Goal: Task Accomplishment & Management: Complete application form

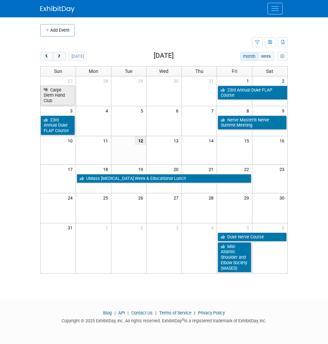
click at [112, 38] on td at bounding box center [146, 42] width 212 height 12
click at [67, 54] on div "[DATE]" at bounding box center [63, 56] width 47 height 9
click at [72, 32] on button "Add Event" at bounding box center [57, 30] width 34 height 12
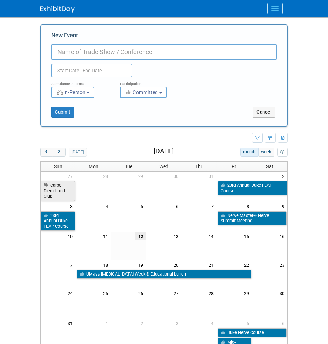
click at [92, 52] on input "New Event" at bounding box center [164, 52] width 226 height 16
paste input "[MEDICAL_DATA], OMF surgeons, residents, fellows, staff from the [GEOGRAPHIC_DA…"
type input "[MEDICAL_DATA], OMF surgeons, residents, fellows, staff from the [GEOGRAPHIC_DA…"
paste input "2025 Contemporary Multidisciplinary Care of the [MEDICAL_DATA] Patient"
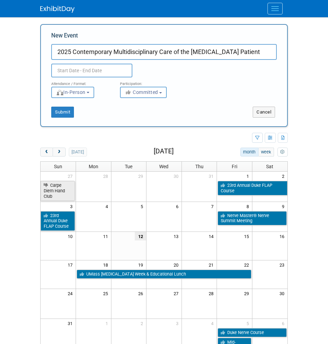
type input "2025 Contemporary Multidisciplinary Care of the [MEDICAL_DATA] Patient"
click at [95, 69] on input "text" at bounding box center [91, 71] width 81 height 14
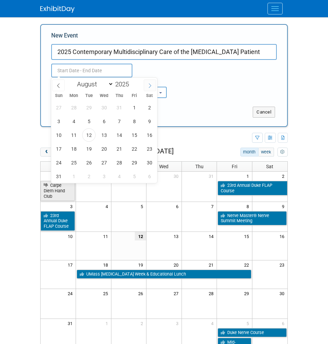
click at [149, 82] on span at bounding box center [150, 86] width 12 height 12
select select "10"
click at [114, 146] on span "20" at bounding box center [119, 148] width 13 height 13
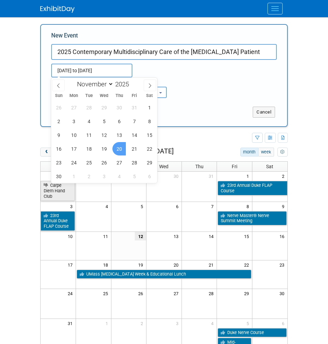
click at [118, 148] on span "20" at bounding box center [119, 148] width 13 height 13
type input "[DATE] to [DATE]"
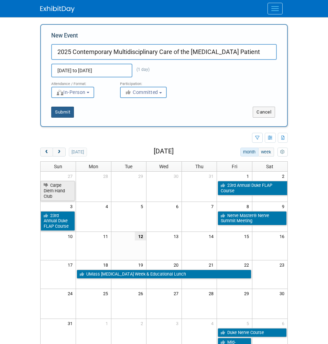
click at [71, 109] on button "Submit" at bounding box center [62, 112] width 23 height 11
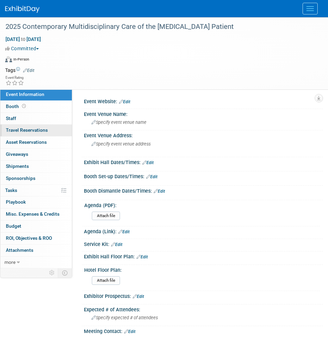
click at [44, 127] on span "Travel Reservations 0" at bounding box center [27, 130] width 42 height 6
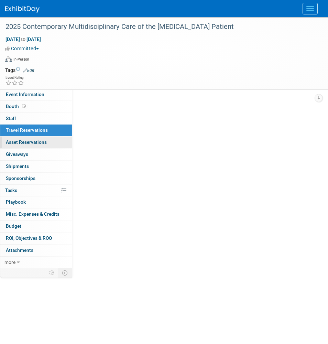
click at [44, 140] on span "Asset Reservations 0" at bounding box center [26, 142] width 41 height 6
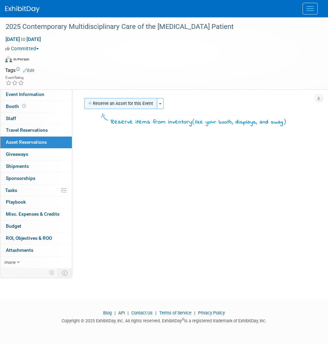
click at [100, 99] on button "Reserve an Asset for this Event" at bounding box center [120, 103] width 73 height 11
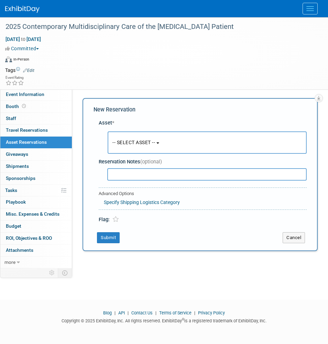
scroll to position [4, 0]
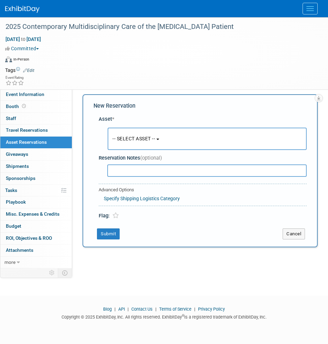
click at [125, 141] on span "-- SELECT ASSET --" at bounding box center [134, 139] width 43 height 6
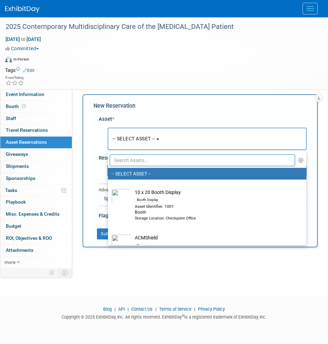
click at [123, 164] on input "text" at bounding box center [203, 161] width 186 height 12
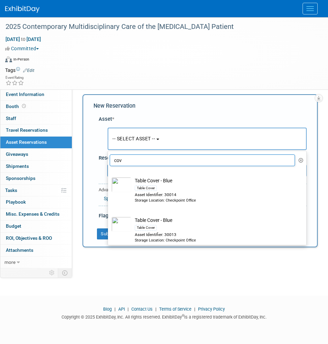
type input "cos"
drag, startPoint x: 127, startPoint y: 171, endPoint x: 190, endPoint y: 189, distance: 65.7
click at [192, 187] on div "Table Cover" at bounding box center [214, 188] width 158 height 8
click at [109, 176] on input "Table Cover - Blue Table Cover Asset Identifier: 30014 Storage Location: Checkp…" at bounding box center [107, 174] width 4 height 4
select select "10714866"
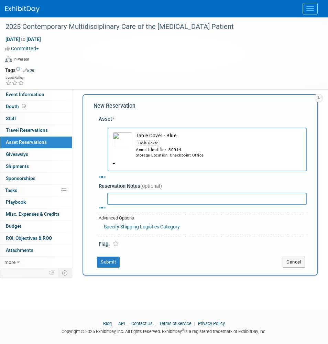
click at [175, 156] on div "Storage Location: Checkpoint Office" at bounding box center [219, 156] width 166 height 6
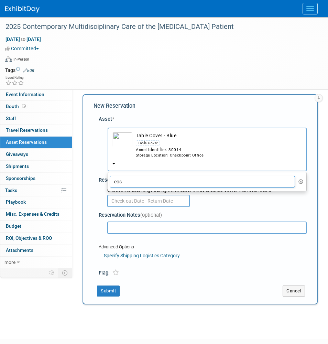
click at [171, 176] on input "cos" at bounding box center [203, 182] width 186 height 12
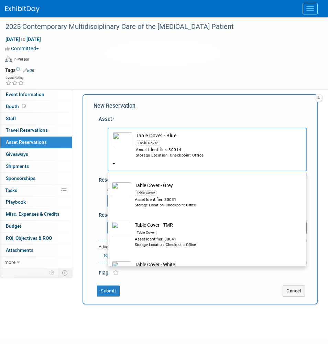
scroll to position [288, 0]
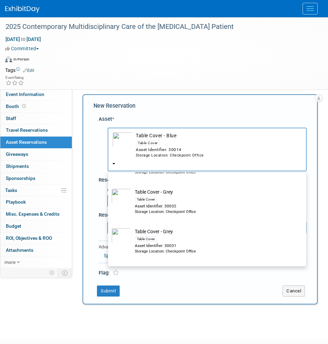
type input "cov"
click at [187, 203] on div "Asset Identifier: 30032" at bounding box center [214, 206] width 158 height 6
click at [109, 188] on input "Table Cover - Grey Table Cover Asset Identifier: 30032 Storage Location: Checkp…" at bounding box center [107, 185] width 4 height 4
select select "10714869"
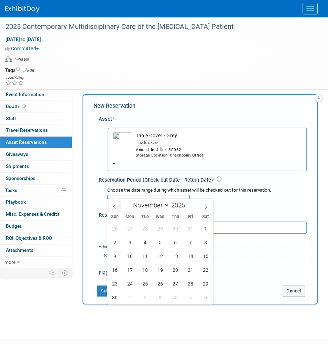
click at [160, 195] on input "text" at bounding box center [148, 201] width 83 height 12
click at [175, 258] on span "13" at bounding box center [175, 256] width 13 height 13
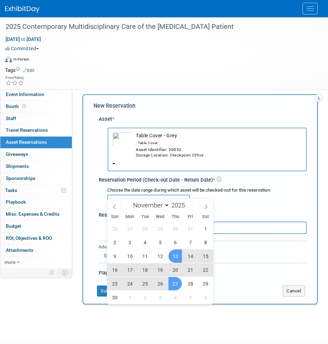
click at [175, 282] on span "27" at bounding box center [175, 283] width 13 height 13
type input "Nov 13, 2025 to Nov 27, 2025"
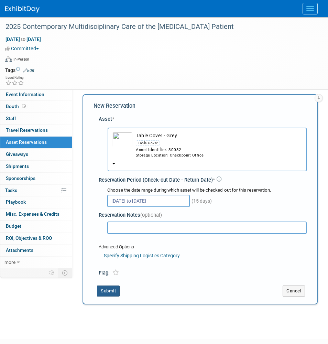
click at [116, 286] on button "Submit" at bounding box center [108, 291] width 23 height 11
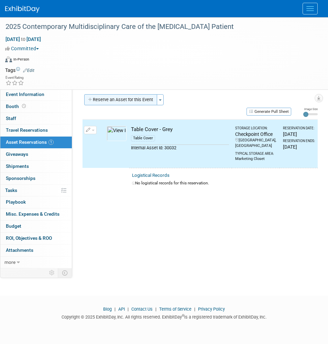
click at [146, 103] on button "Reserve an Asset for this Event" at bounding box center [120, 99] width 73 height 11
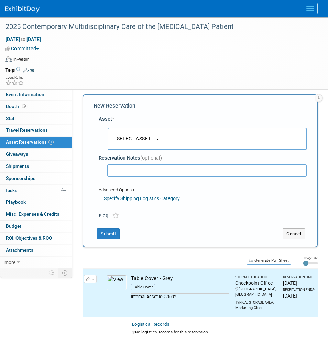
scroll to position [35, 0]
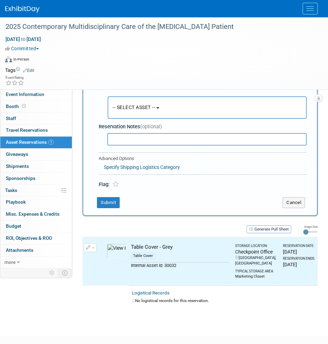
click at [142, 111] on button "-- SELECT ASSET --" at bounding box center [207, 107] width 199 height 22
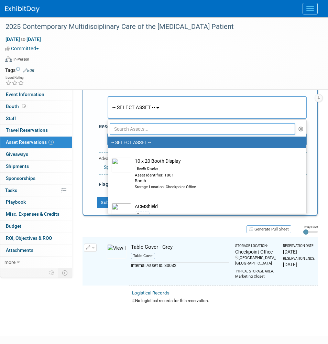
click at [135, 136] on ul "-- SELECT ASSET -- 10 x 20 Booth Display Booth Display Asset Identifier: 1001 B…" at bounding box center [207, 166] width 199 height 95
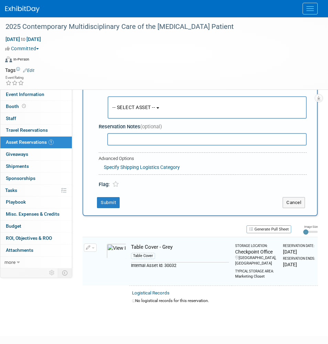
click at [135, 133] on input "text" at bounding box center [207, 139] width 200 height 12
click at [136, 107] on span "-- SELECT ASSET --" at bounding box center [134, 108] width 43 height 6
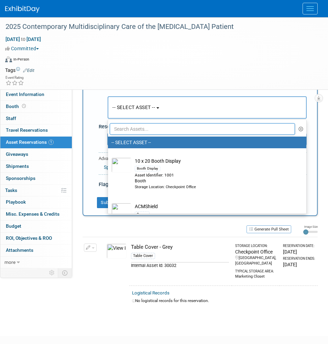
click at [136, 128] on input "text" at bounding box center [203, 129] width 186 height 12
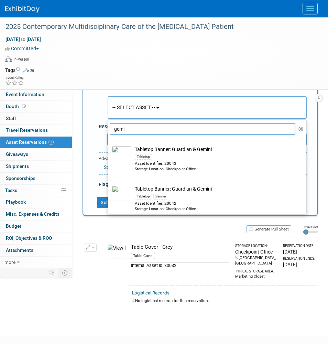
type input "gemi"
click at [167, 169] on div "Storage Location: Checkpoint Office" at bounding box center [214, 170] width 158 height 6
click at [109, 145] on input "Tabletop Banner: Guardian & Gemini Tabletop Asset Identifier: 20043 Storage Loc…" at bounding box center [107, 142] width 4 height 4
select select "10714856"
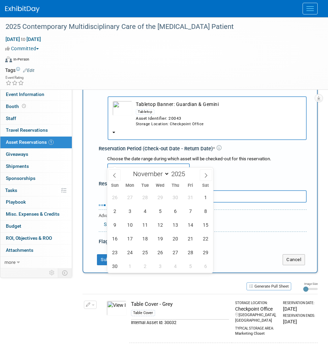
click at [148, 164] on input "text" at bounding box center [148, 170] width 83 height 12
click at [176, 227] on span "13" at bounding box center [175, 224] width 13 height 13
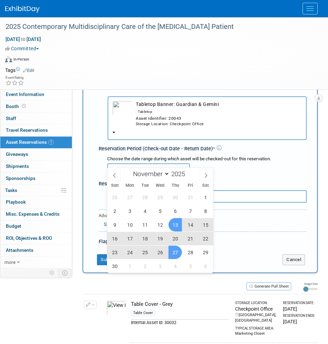
click at [176, 250] on span "27" at bounding box center [175, 252] width 13 height 13
type input "Nov 13, 2025 to Nov 27, 2025"
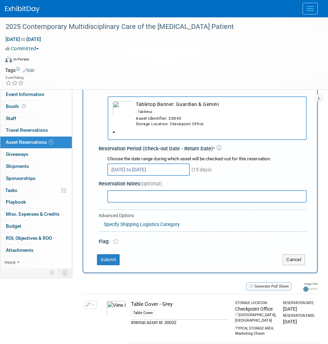
click at [96, 254] on td "Submit" at bounding box center [183, 259] width 179 height 11
click at [109, 254] on button "Submit" at bounding box center [108, 259] width 23 height 11
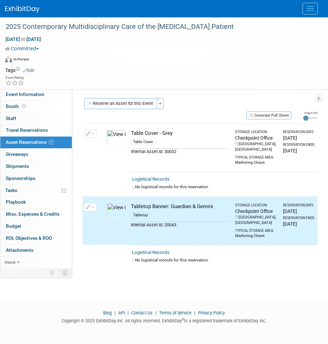
scroll to position [0, 0]
click at [129, 105] on button "Reserve an Asset for this Event" at bounding box center [120, 103] width 73 height 11
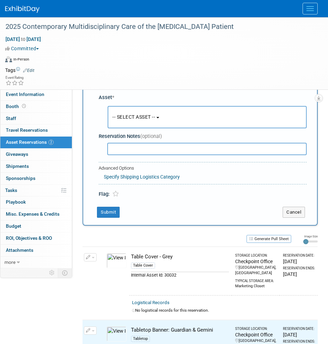
scroll to position [35, 0]
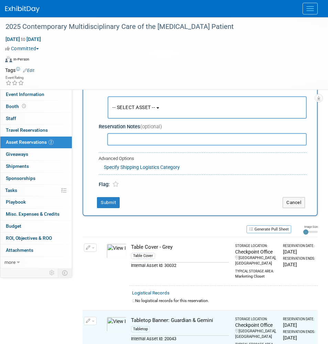
click at [138, 109] on span "-- SELECT ASSET --" at bounding box center [134, 108] width 43 height 6
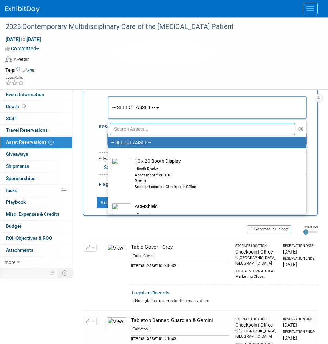
click at [138, 125] on input "text" at bounding box center [203, 129] width 186 height 12
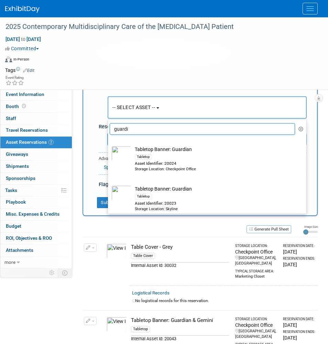
type input "guardi"
click at [191, 159] on div "Tabletop" at bounding box center [214, 157] width 158 height 8
click at [109, 145] on input "Tabletop Banner: Guardian Tabletop Asset Identifier: 20024 Storage Location: Ch…" at bounding box center [107, 142] width 4 height 4
select select "10715215"
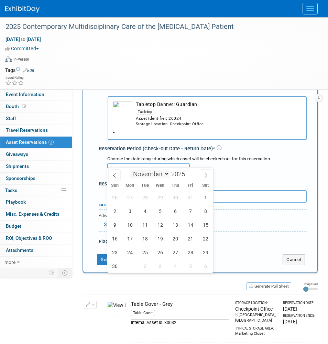
click at [137, 164] on input "text" at bounding box center [148, 170] width 83 height 12
click at [177, 224] on span "13" at bounding box center [175, 224] width 13 height 13
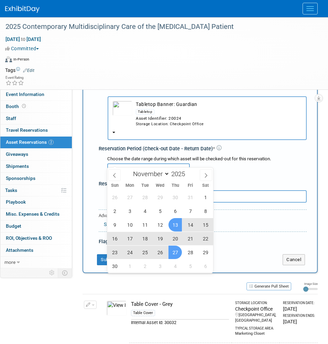
click at [177, 251] on span "27" at bounding box center [175, 252] width 13 height 13
type input "Nov 13, 2025 to Nov 27, 2025"
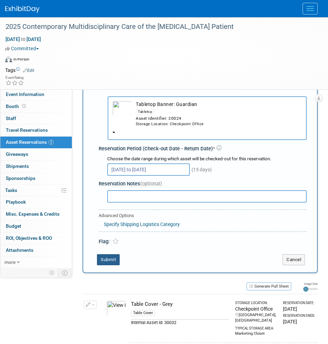
click at [113, 254] on button "Submit" at bounding box center [108, 259] width 23 height 11
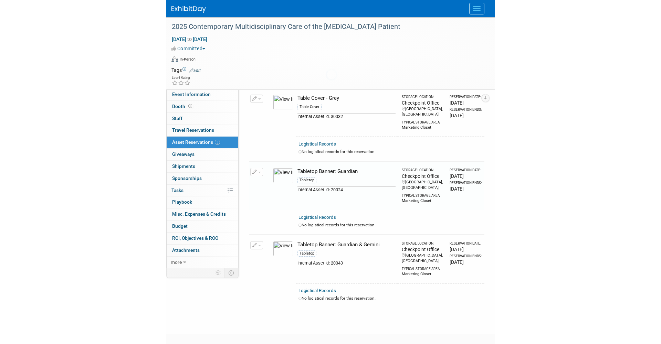
scroll to position [50, 0]
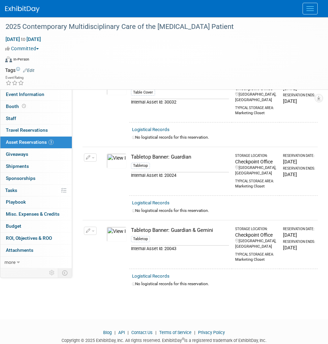
click at [300, 0] on html "Trade Shows Events Add Event Bulk Upload Events Shareable Event Boards Recently…" at bounding box center [164, 122] width 328 height 344
click at [180, 68] on td at bounding box center [174, 70] width 280 height 7
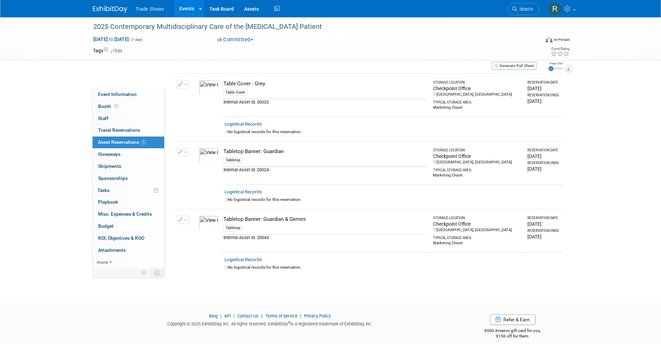
scroll to position [21, 0]
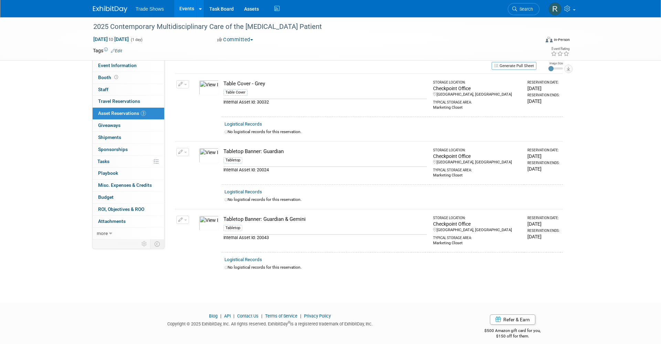
click at [328, 42] on div "Committed Committed Considering Not Going Attending, not exhibit Consider Walki…" at bounding box center [291, 40] width 152 height 8
